Goal: Ask a question: Seek information or help from site administrators or community

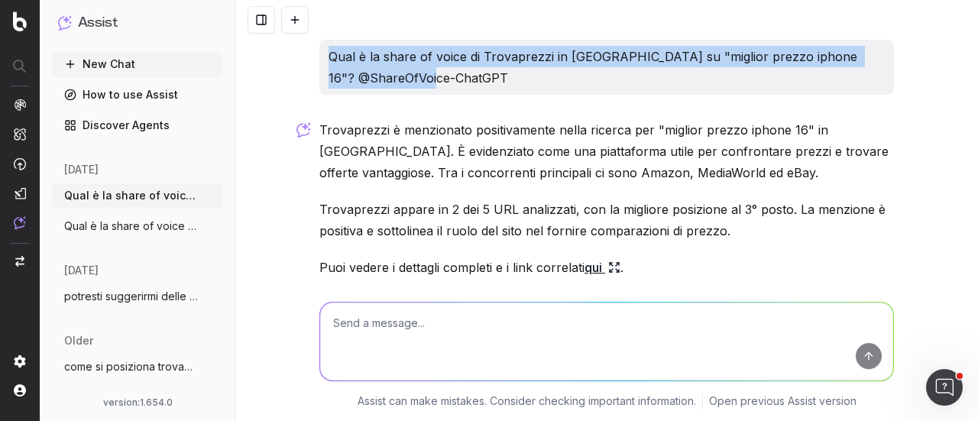
click at [113, 65] on button "New Chat" at bounding box center [137, 64] width 171 height 24
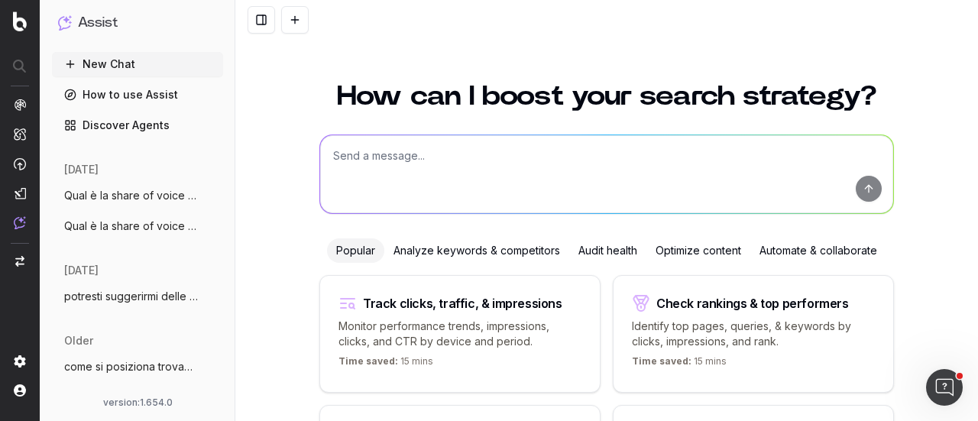
click at [430, 164] on textarea at bounding box center [606, 174] width 573 height 78
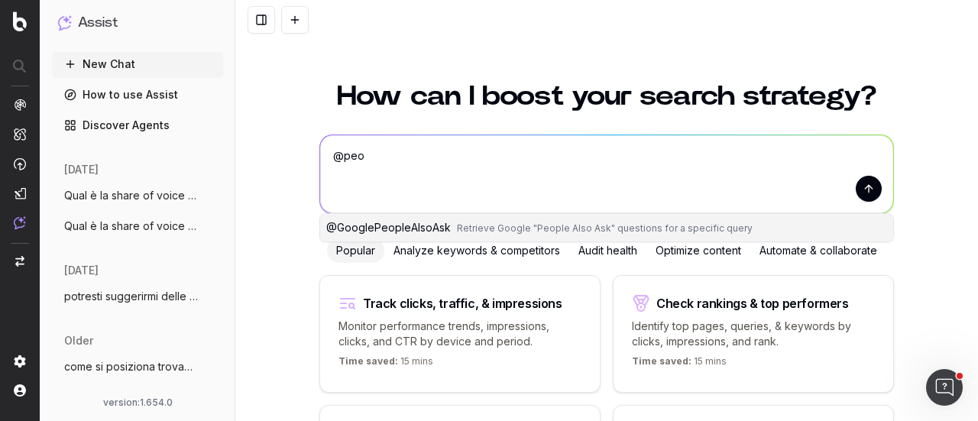
click at [440, 222] on span "@ GooglePeopleAlsoAsk" at bounding box center [388, 227] width 125 height 13
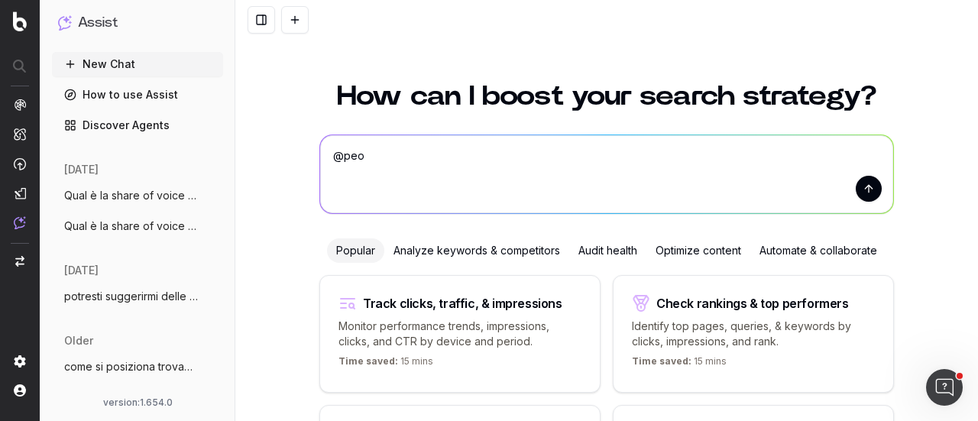
click at [483, 157] on textarea "@GooglePeopleAlsoAsk" at bounding box center [606, 174] width 573 height 78
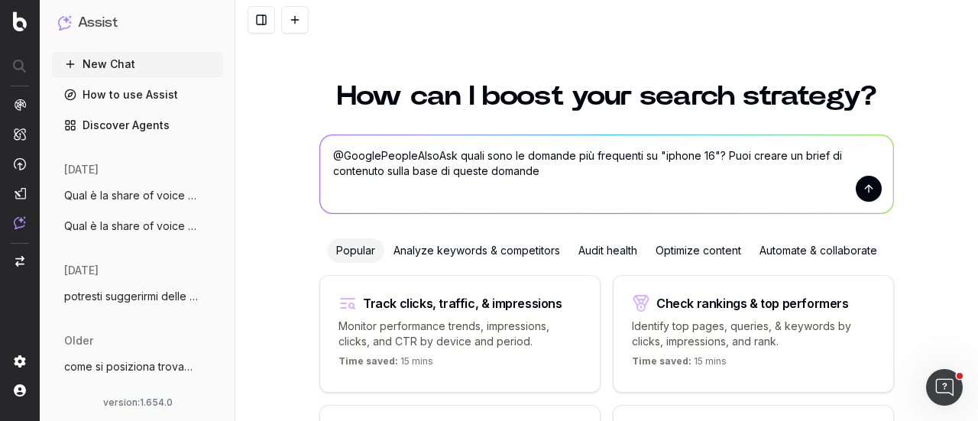
type textarea "@GooglePeopleAlsoAsk quali sono le domande più frequenti su "iphone 16"? Puoi c…"
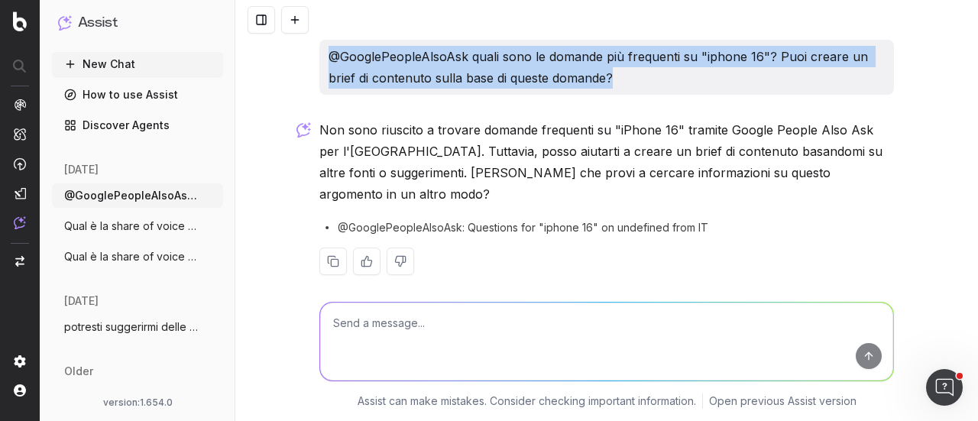
drag, startPoint x: 330, startPoint y: 57, endPoint x: 613, endPoint y: 91, distance: 284.8
click at [613, 91] on div "@GooglePeopleAlsoAsk quali sono le domande più frequenti su "iphone 16"? Puoi c…" at bounding box center [606, 67] width 575 height 55
copy p "@GooglePeopleAlsoAsk quali sono le domande più frequenti su "iphone 16"? Puoi c…"
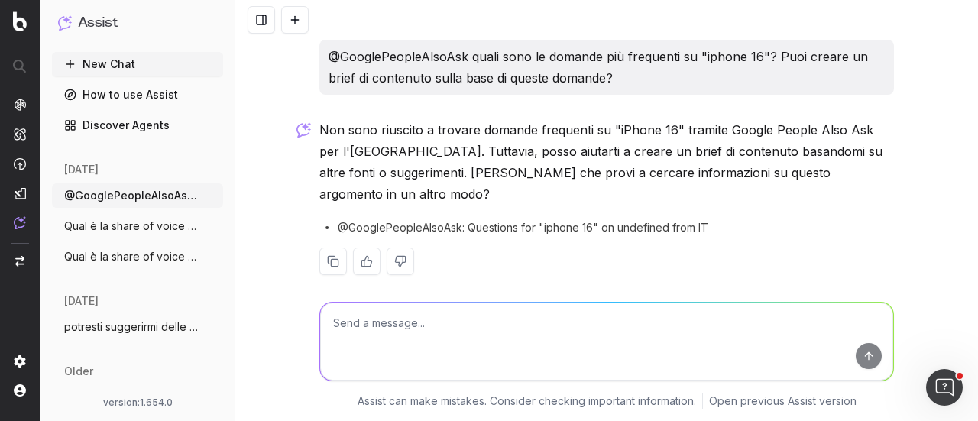
click at [527, 304] on textarea at bounding box center [606, 342] width 573 height 78
paste textarea "@GooglePeopleAlsoAsk quali sono le domande più frequenti su "iphone 16"? Puoi c…"
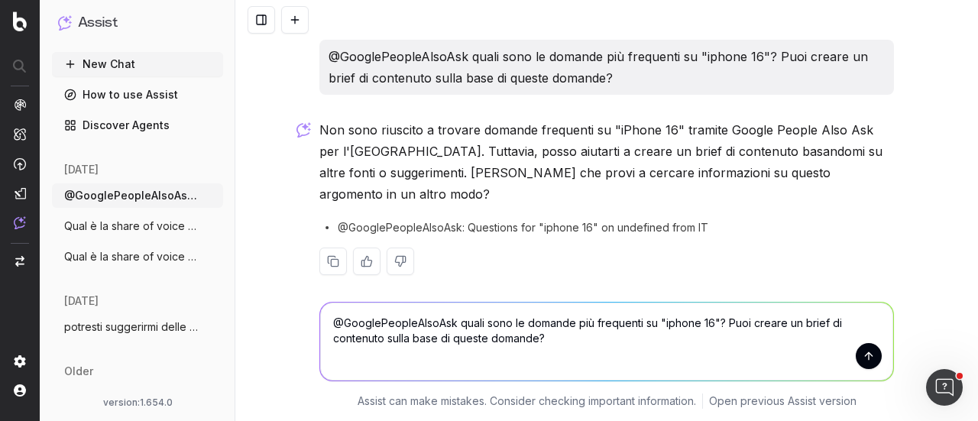
click at [659, 322] on textarea "@GooglePeopleAlsoAsk quali sono le domande più frequenti su "iphone 16"? Puoi c…" at bounding box center [606, 342] width 573 height 78
click at [702, 326] on textarea "@GooglePeopleAlsoAsk quali sono le domande più frequenti su "iphone 16"? Puoi c…" at bounding box center [606, 342] width 573 height 78
type textarea "@GooglePeopleAlsoAsk quali sono le domande più frequenti su "iphone"? Puoi crea…"
click at [870, 361] on button "submit" at bounding box center [869, 356] width 26 height 26
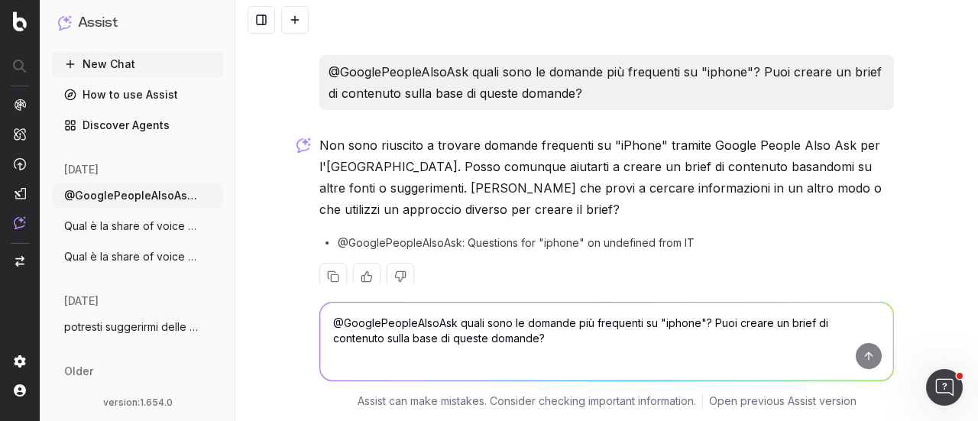
scroll to position [254, 0]
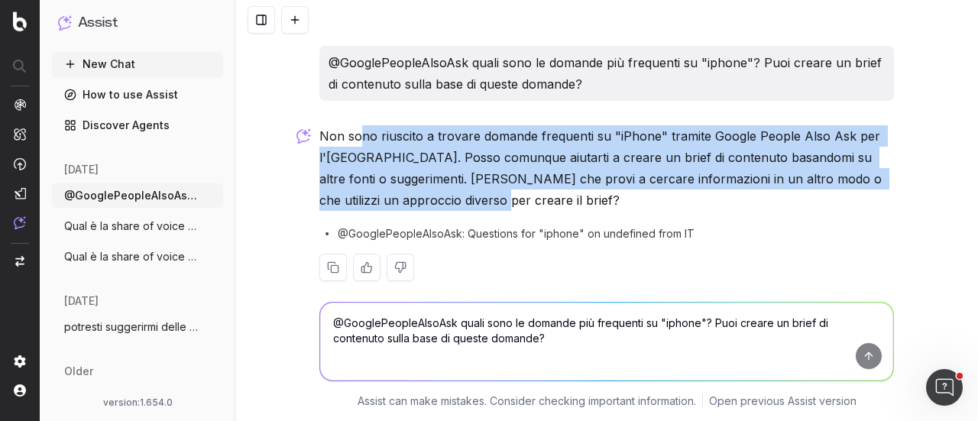
drag, startPoint x: 474, startPoint y: 177, endPoint x: 359, endPoint y: 122, distance: 127.1
click at [359, 125] on p "Non sono riuscito a trovare domande frequenti su "iPhone" tramite Google People…" at bounding box center [606, 168] width 575 height 86
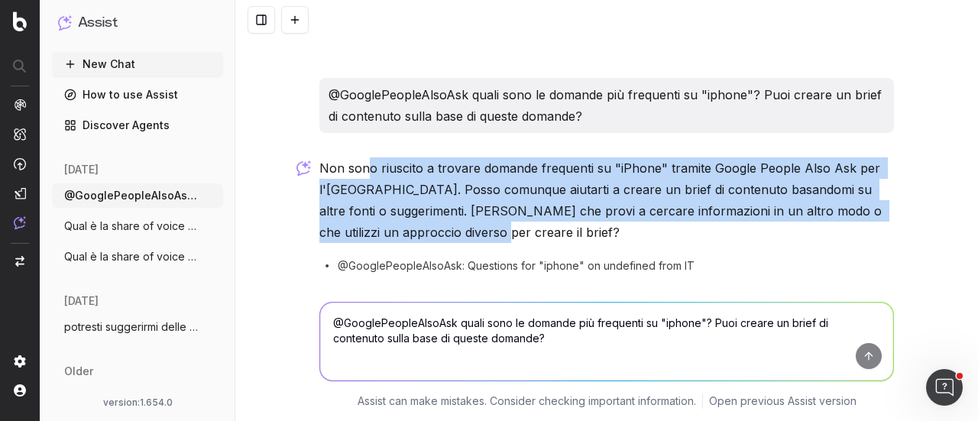
scroll to position [215, 0]
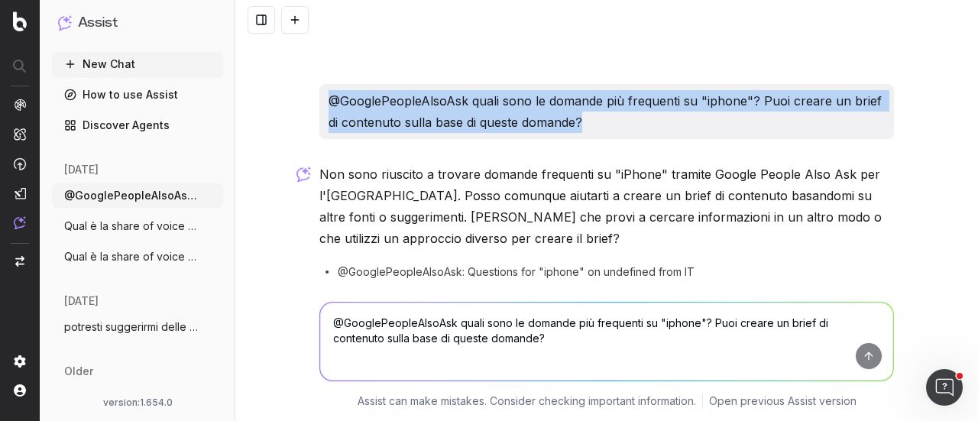
drag, startPoint x: 595, startPoint y: 97, endPoint x: 318, endPoint y: 74, distance: 277.6
click at [319, 84] on div "@GooglePeopleAlsoAsk quali sono le domande più frequenti su "iphone"? Puoi crea…" at bounding box center [606, 111] width 575 height 55
copy p "@GooglePeopleAlsoAsk quali sono le domande più frequenti su "iphone"? Puoi crea…"
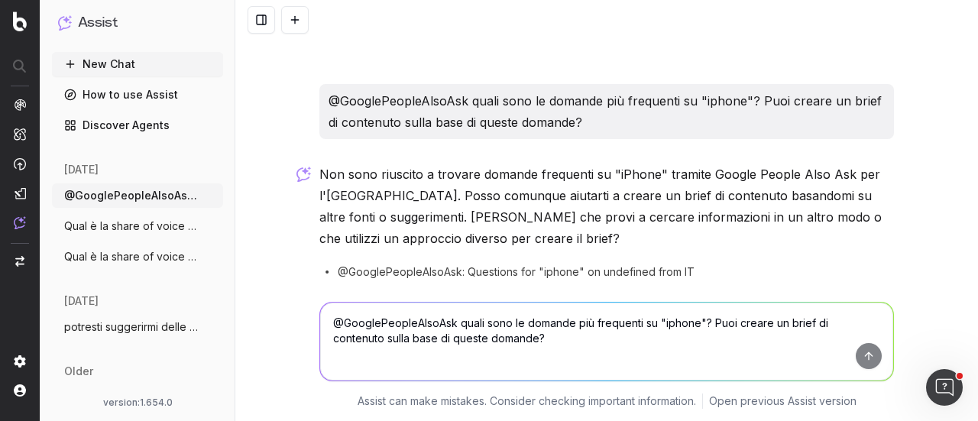
click at [396, 324] on textarea "@GooglePeopleAlsoAsk quali sono le domande più frequenti su "iphone"? Puoi crea…" at bounding box center [606, 342] width 573 height 78
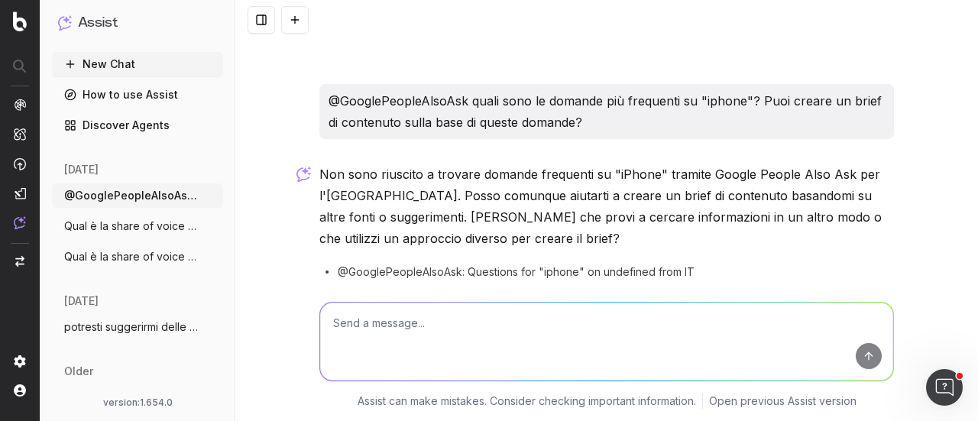
paste textarea "@GooglePeopleAlsoAsk quali sono le domande più frequenti su "iphone"? Puoi crea…"
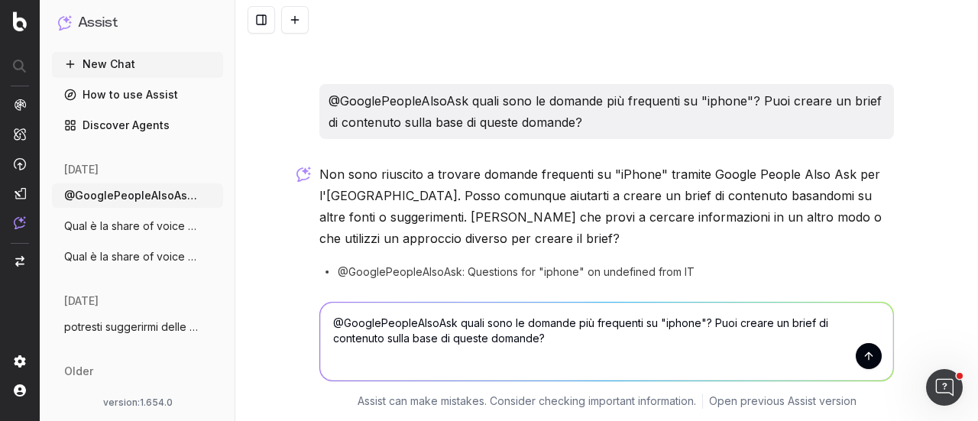
type textarea "@GooglePeopleAlsoAsk quali sono le domande più frequenti su "iphone"? Puoi crea…"
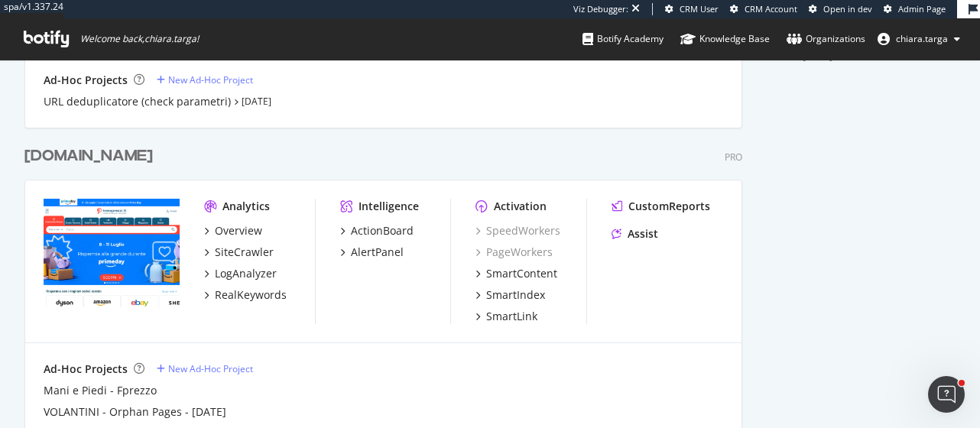
scroll to position [709, 0]
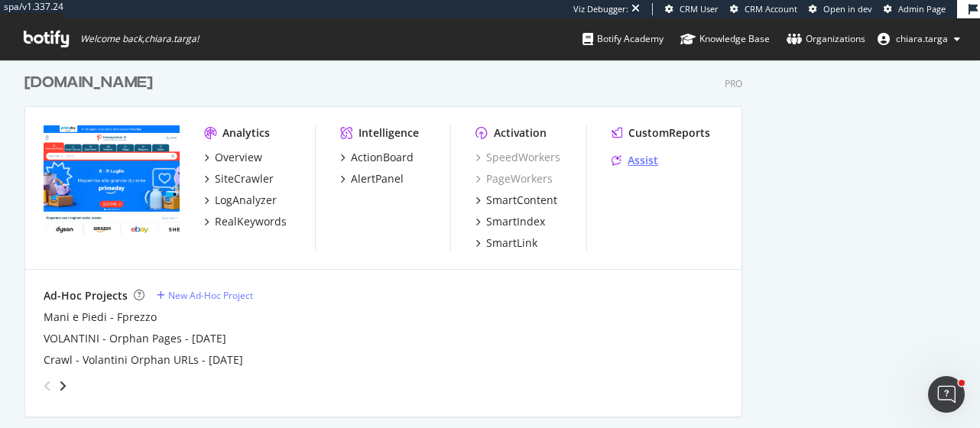
click at [627, 165] on div "Assist" at bounding box center [634, 160] width 47 height 15
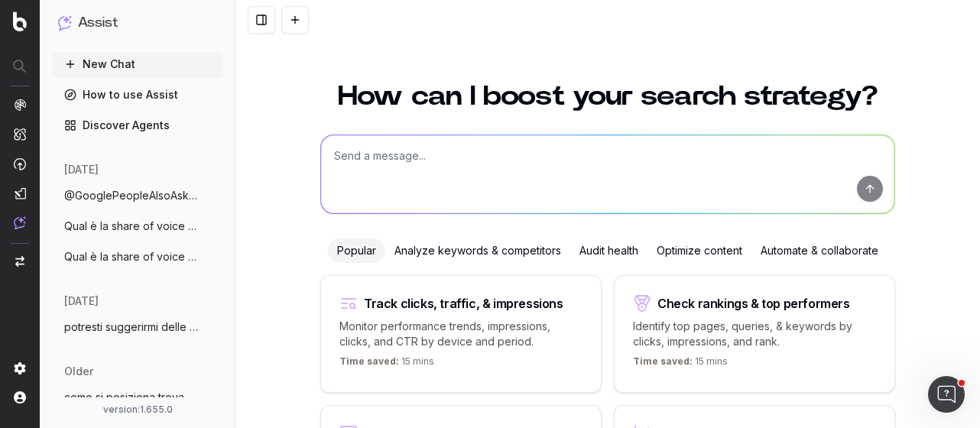
click at [627, 165] on textarea at bounding box center [607, 174] width 573 height 78
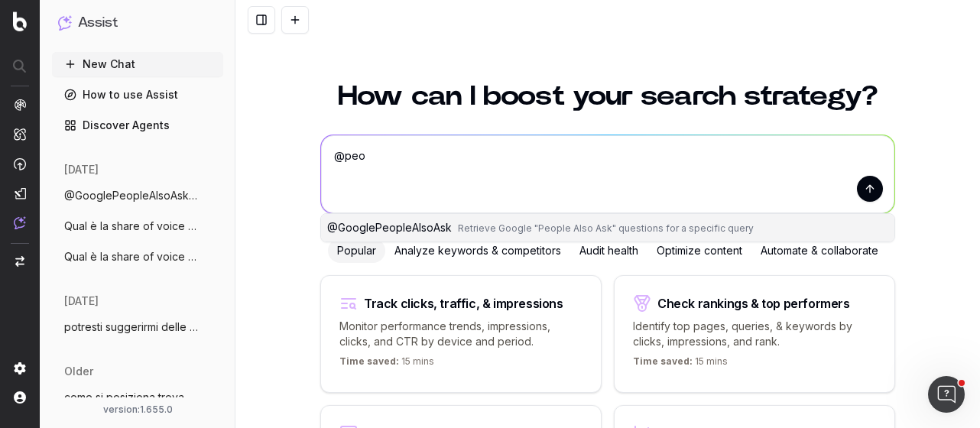
click at [558, 231] on span "Retrieve Google "People Also Ask" questions for a specific query" at bounding box center [606, 227] width 296 height 11
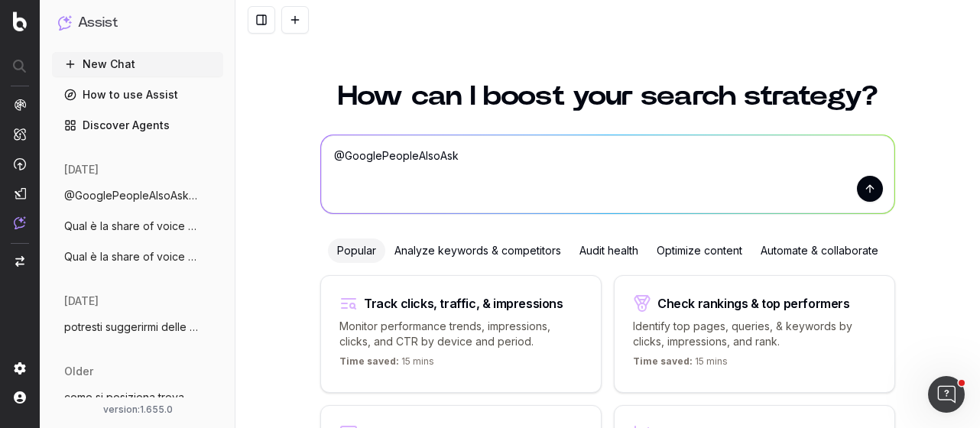
click at [541, 149] on textarea "@GooglePeopleAlsoAsk" at bounding box center [607, 174] width 573 height 78
type textarea "@GooglePeopleAlsoAsk "iphone 16" in Italia"
click at [870, 192] on button "submit" at bounding box center [870, 189] width 26 height 26
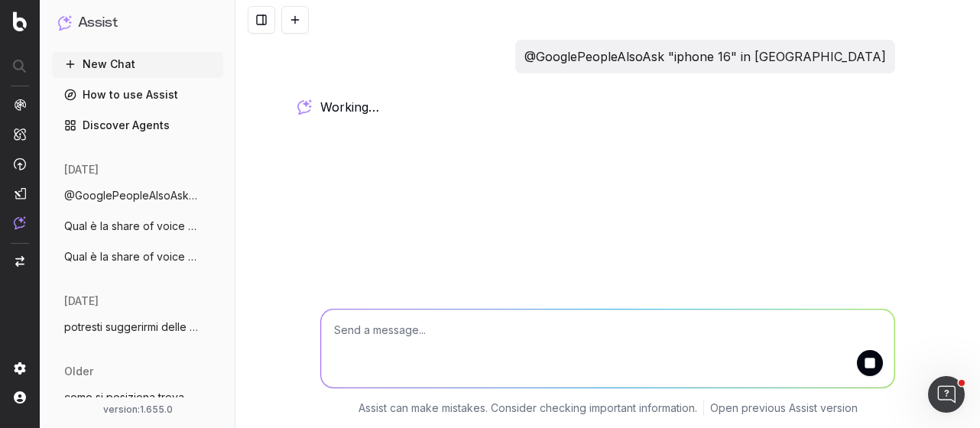
click at [870, 192] on div "@GooglePeopleAlsoAsk "iphone 16" in Italia working … Assist can make mistakes. …" at bounding box center [607, 214] width 744 height 428
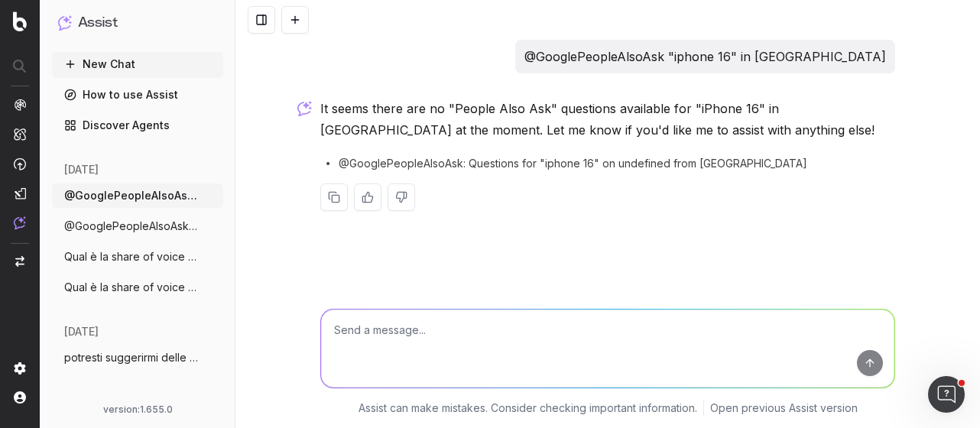
click at [451, 345] on textarea at bounding box center [607, 348] width 573 height 78
type textarea "are you sure? I can see some in Google serp"
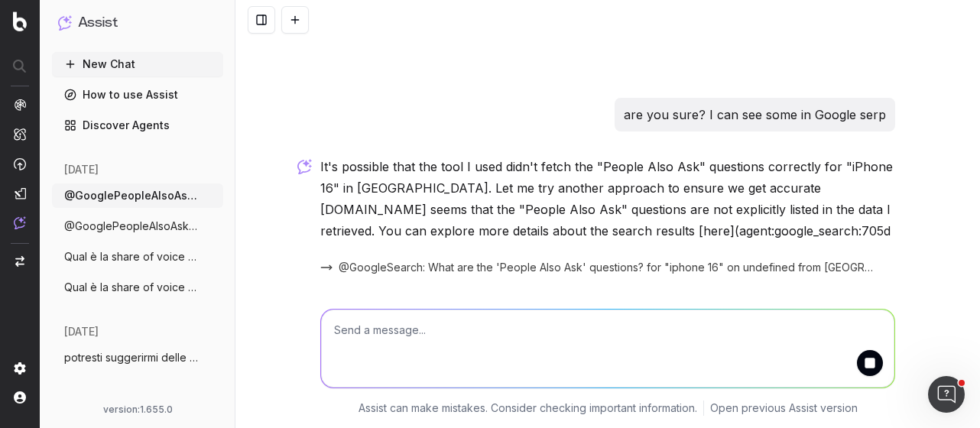
scroll to position [190, 0]
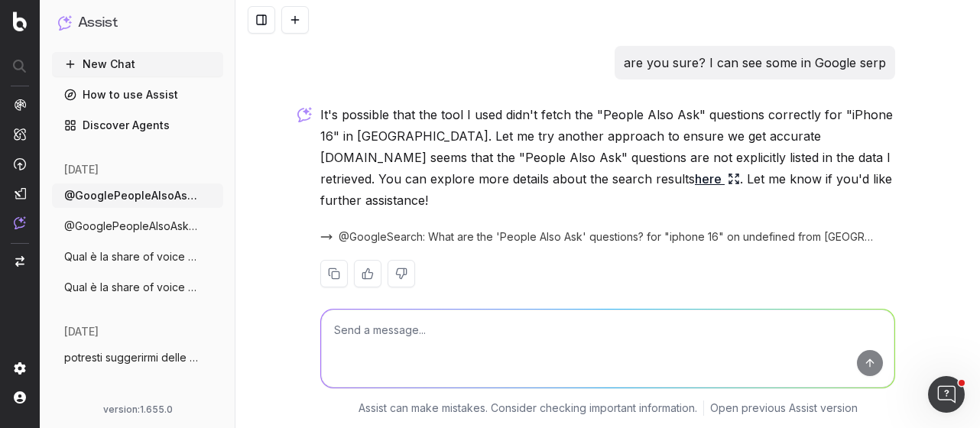
click at [736, 183] on icon at bounding box center [737, 182] width 2 height 2
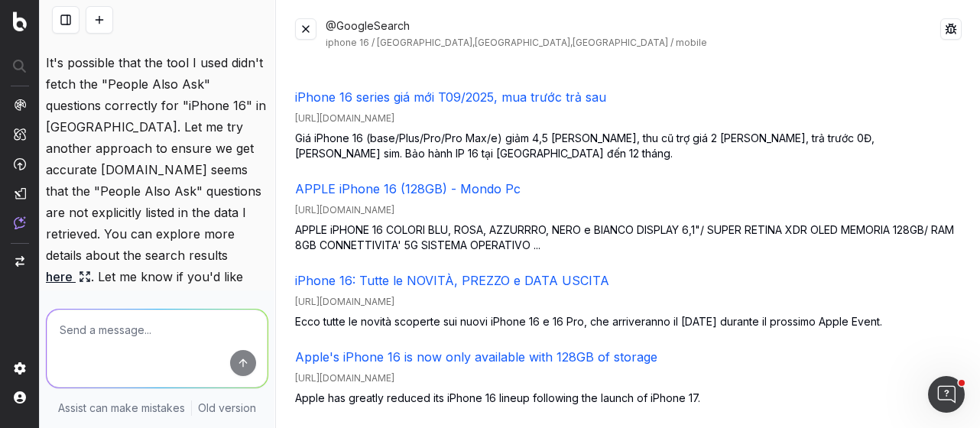
scroll to position [348, 0]
click at [145, 333] on textarea at bounding box center [157, 348] width 221 height 78
type textarea "w"
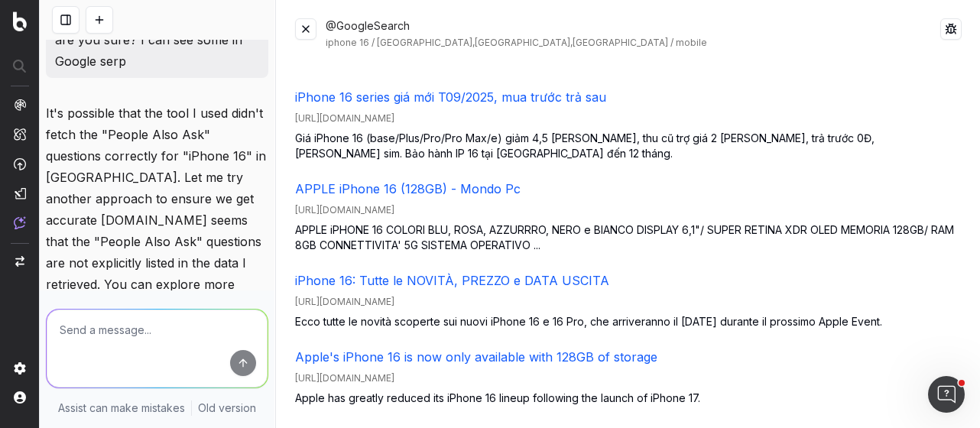
scroll to position [297, 0]
click at [303, 28] on button at bounding box center [305, 28] width 21 height 21
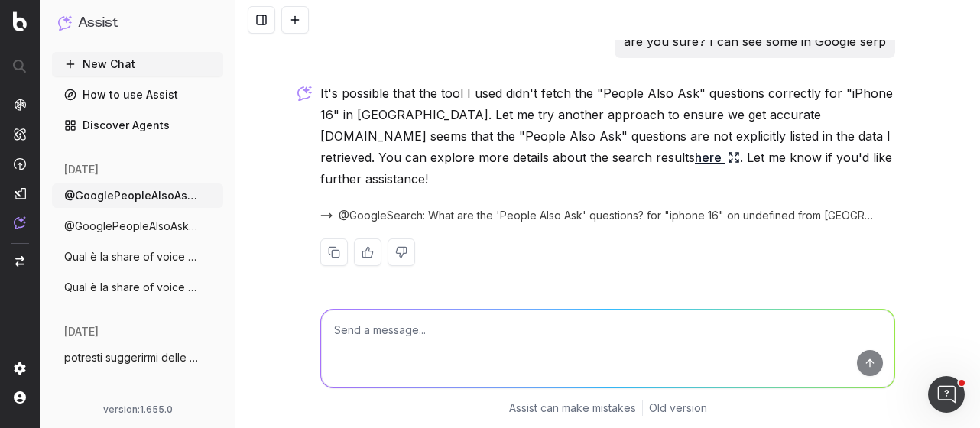
scroll to position [190, 0]
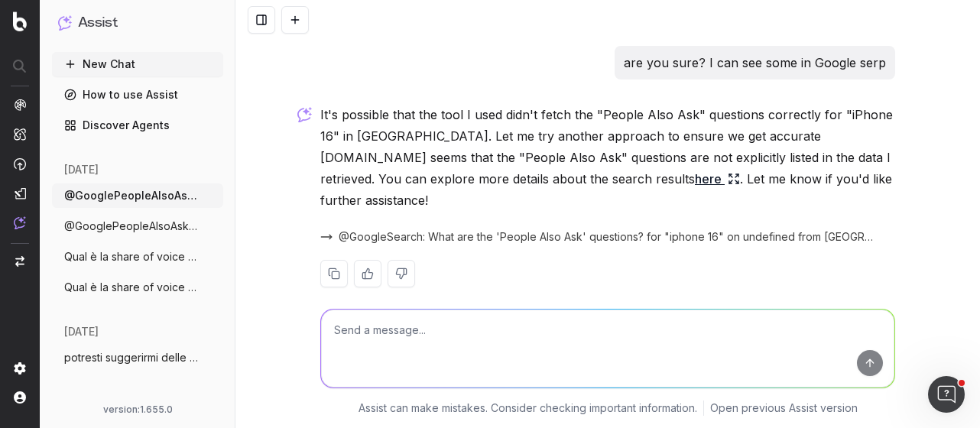
click at [452, 328] on textarea at bounding box center [607, 348] width 573 height 78
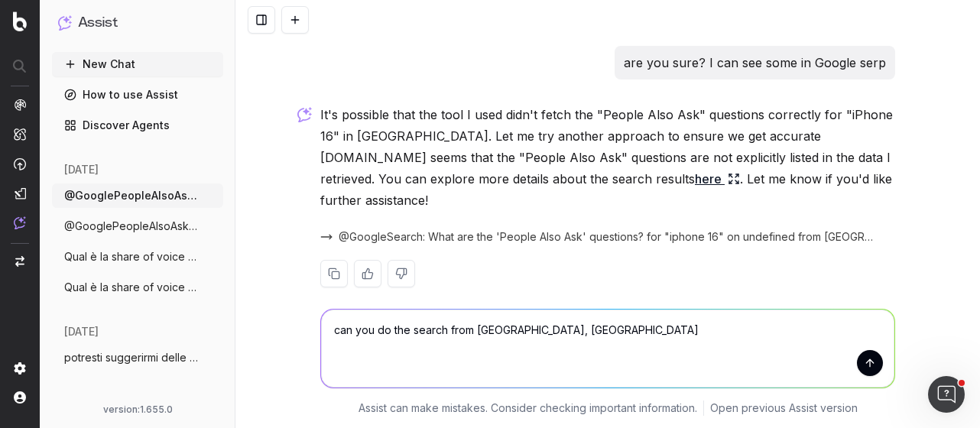
type textarea "can you do the search from Milano, italy?"
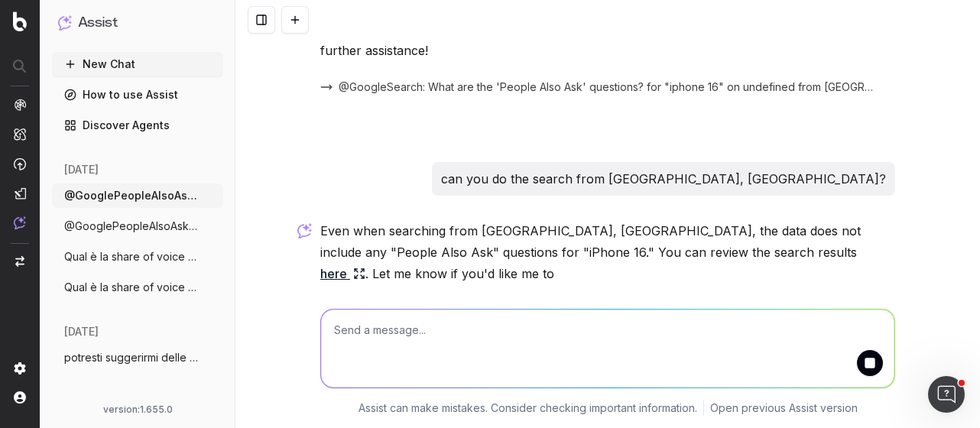
scroll to position [413, 0]
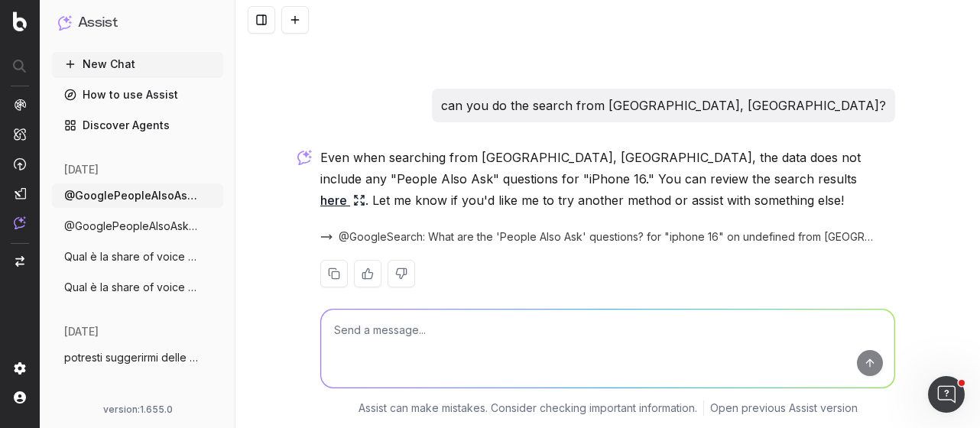
click at [339, 229] on span "@GoogleSearch: What are the 'People Also Ask' questions? for "iphone 16" on und…" at bounding box center [608, 236] width 538 height 15
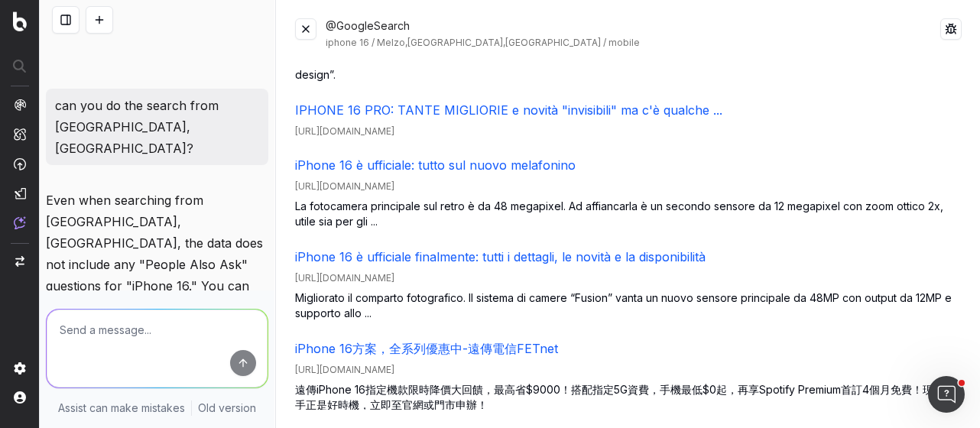
scroll to position [8414, 0]
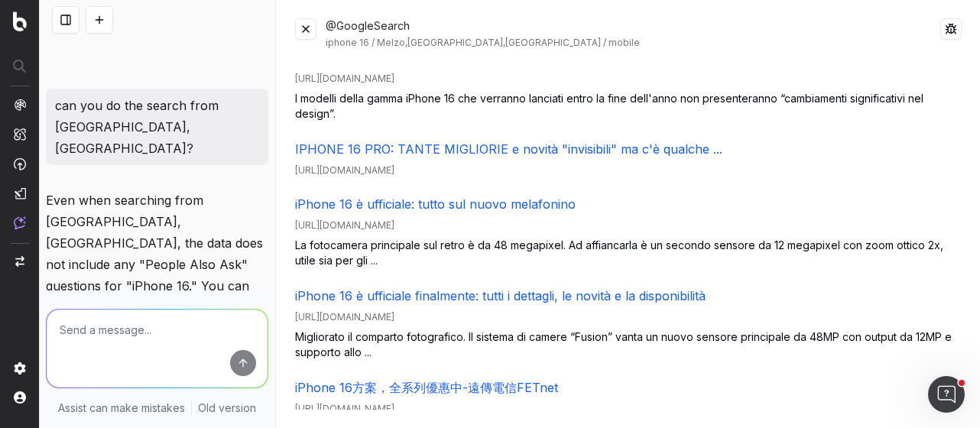
click at [116, 333] on textarea at bounding box center [157, 348] width 221 height 78
type textarea "ok allora puoi comunque propormi delle domande associate?"
